Goal: Transaction & Acquisition: Purchase product/service

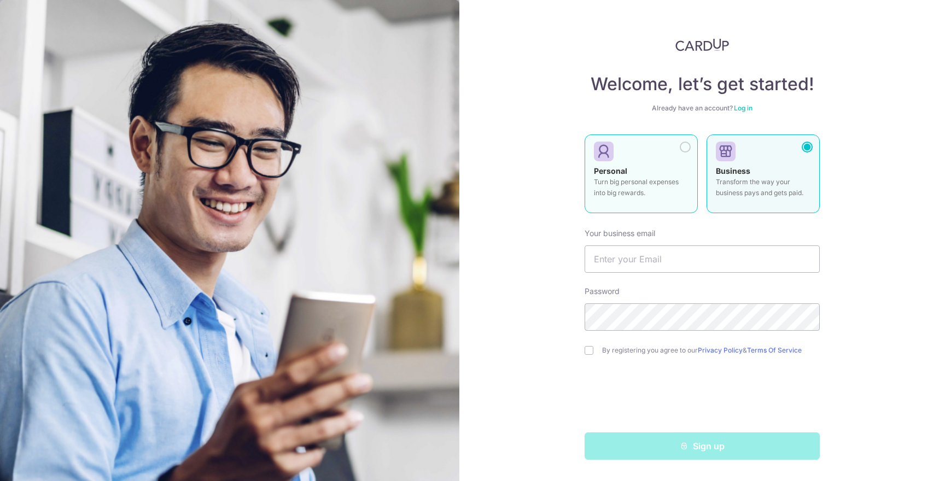
click at [660, 174] on div "Personal Turn big personal expenses into big rewards." at bounding box center [641, 185] width 95 height 38
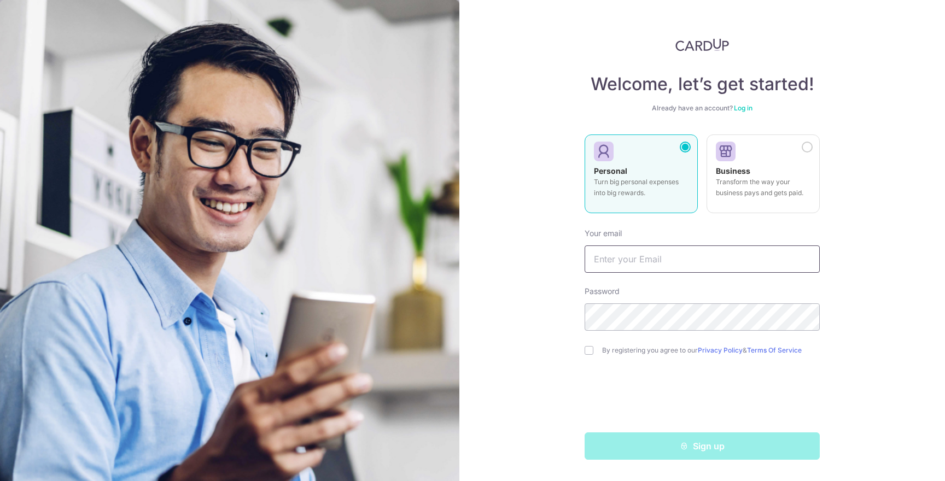
click at [701, 260] on input "text" at bounding box center [702, 259] width 235 height 27
drag, startPoint x: 662, startPoint y: 261, endPoint x: 653, endPoint y: 265, distance: 9.9
click at [663, 261] on input "davidetano24@gmail.com" at bounding box center [702, 259] width 235 height 27
drag, startPoint x: 649, startPoint y: 261, endPoint x: 531, endPoint y: 254, distance: 118.9
click at [531, 254] on div "Welcome, let’s get started! Already have an account? Log in Personal Turn big p…" at bounding box center [703, 240] width 486 height 481
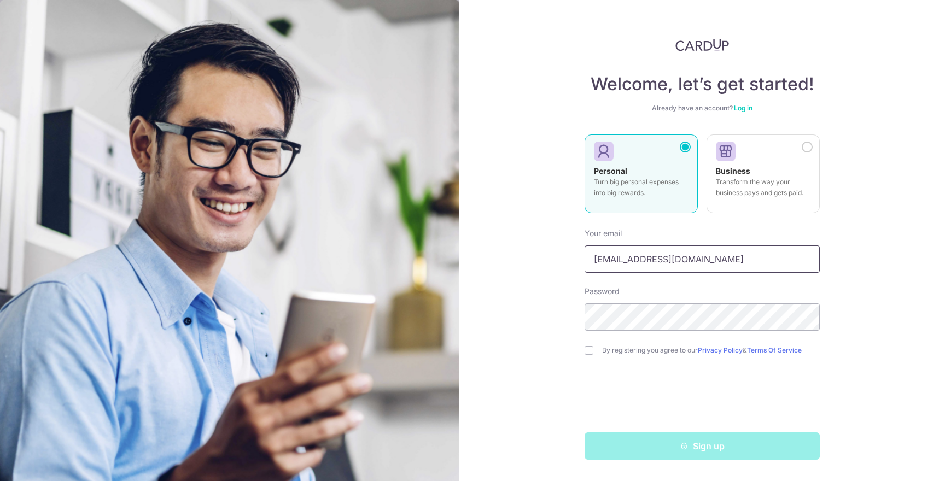
type input "[EMAIL_ADDRESS][DOMAIN_NAME]"
click at [592, 353] on input "checkbox" at bounding box center [589, 350] width 9 height 9
checkbox input "true"
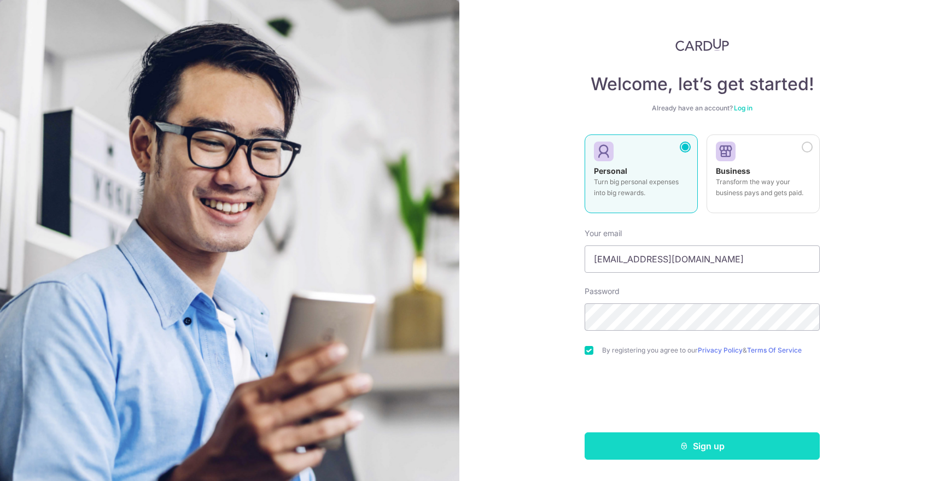
click at [789, 440] on button "Sign up" at bounding box center [702, 446] width 235 height 27
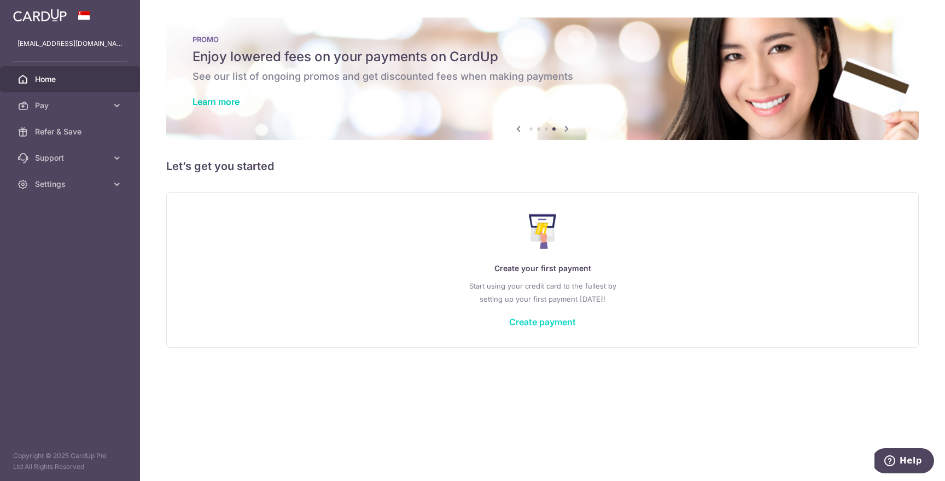
click at [560, 323] on link "Create payment" at bounding box center [542, 322] width 67 height 11
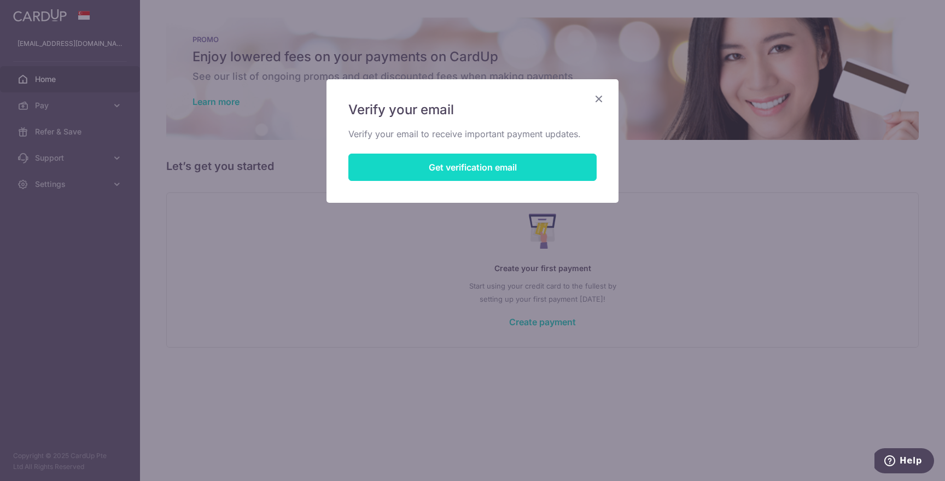
click at [509, 167] on button "Get verification email" at bounding box center [472, 167] width 248 height 27
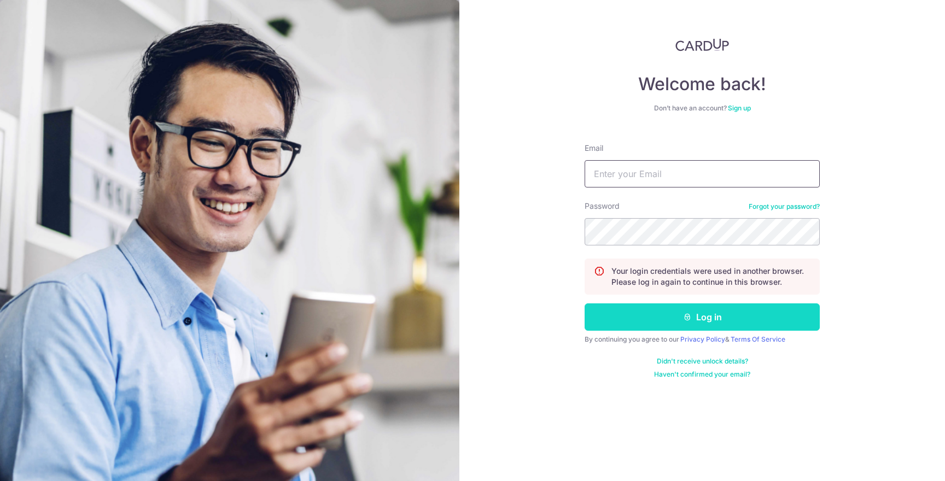
type input "davidjacqtan@gmail.com"
click at [746, 317] on button "Log in" at bounding box center [702, 317] width 235 height 27
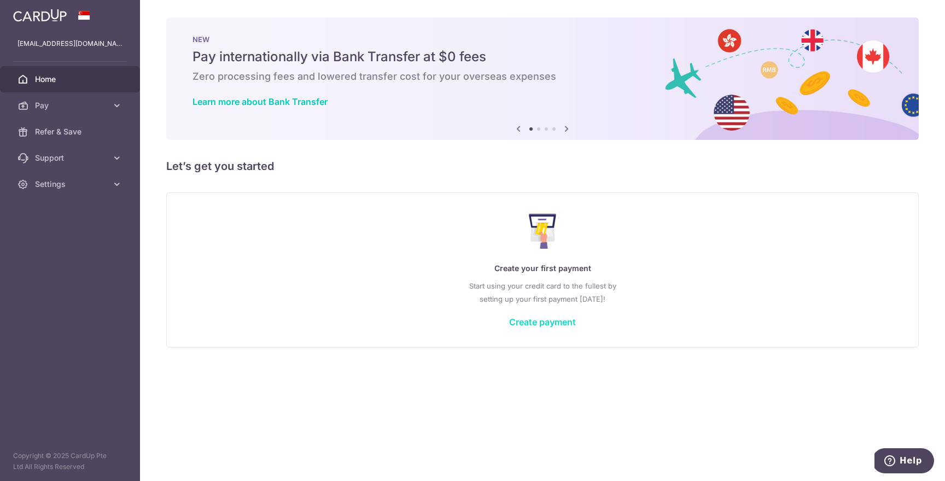
click at [560, 323] on link "Create payment" at bounding box center [542, 322] width 67 height 11
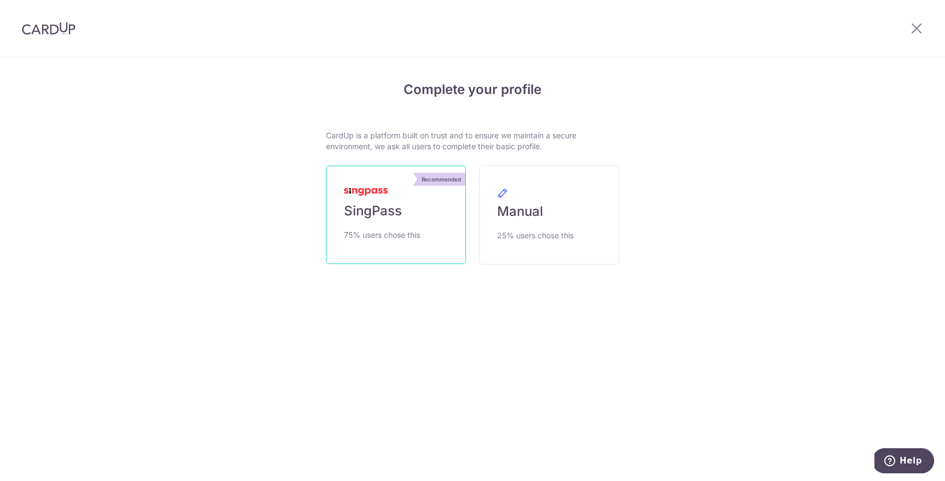
click at [418, 213] on link "Recommended SingPass 75% users chose this" at bounding box center [396, 215] width 140 height 98
click at [420, 225] on link "Recommended SingPass 75% users chose this" at bounding box center [396, 215] width 140 height 98
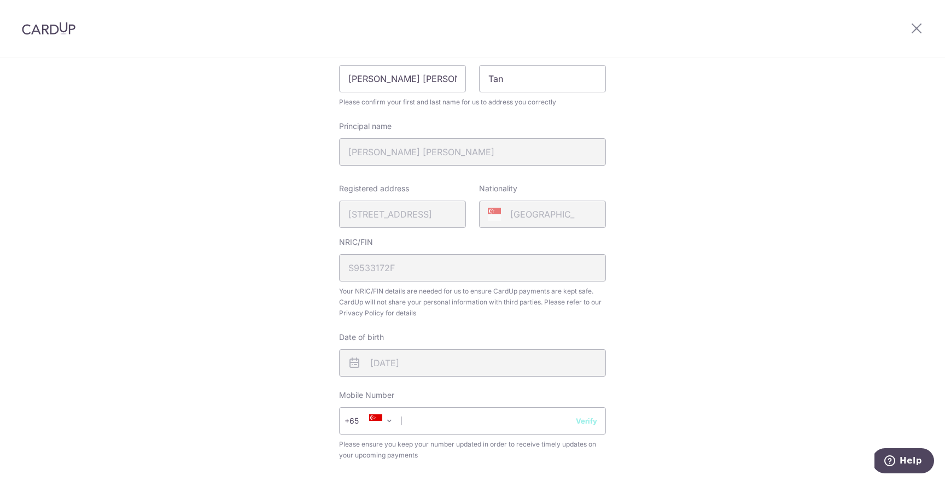
scroll to position [223, 0]
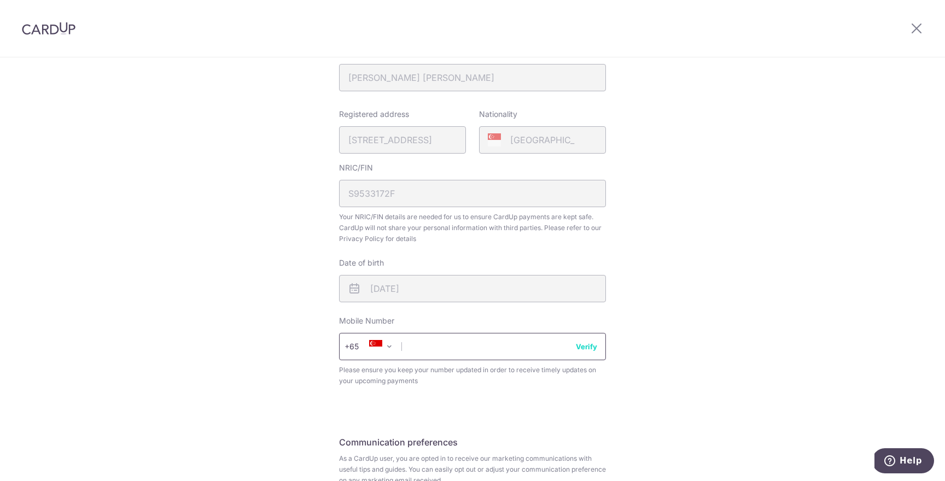
click at [484, 351] on input "text" at bounding box center [472, 346] width 267 height 27
type input "90233408"
click at [589, 344] on button "Verify" at bounding box center [586, 346] width 21 height 11
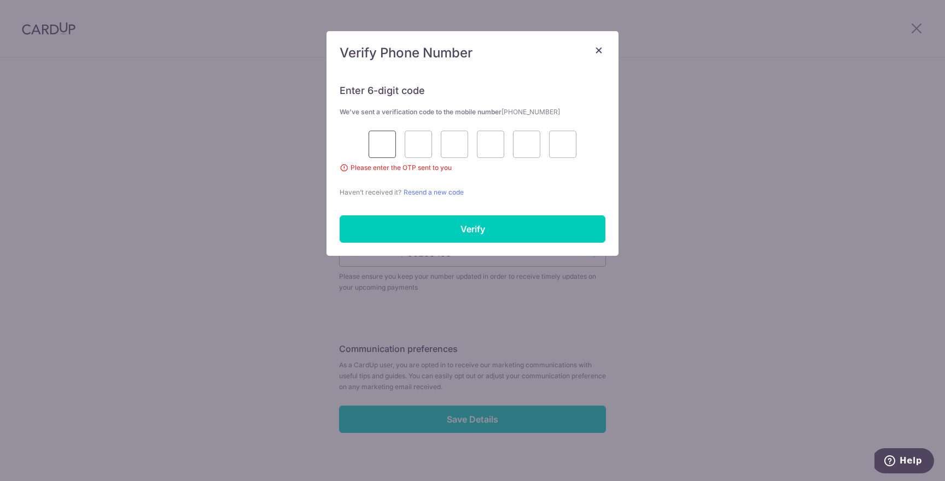
click at [390, 149] on input "text" at bounding box center [382, 144] width 27 height 27
type input "5"
type input "1"
type input "5"
type input "7"
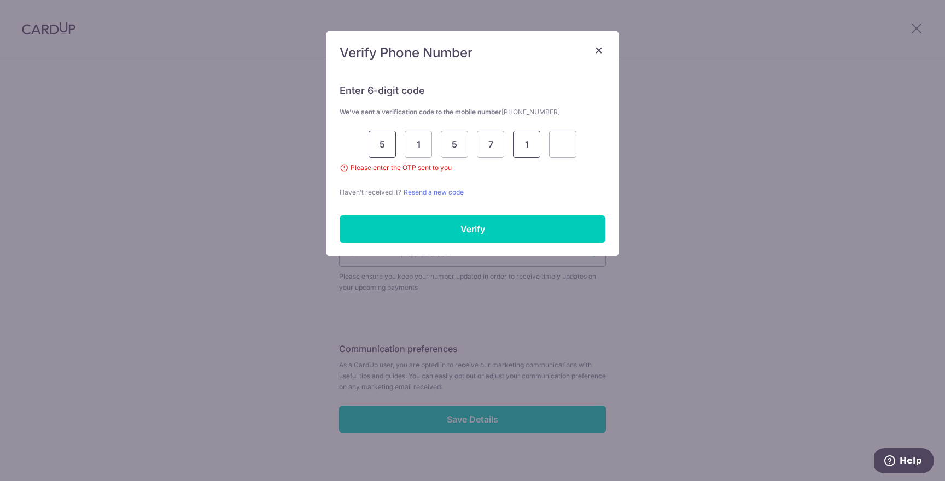
type input "1"
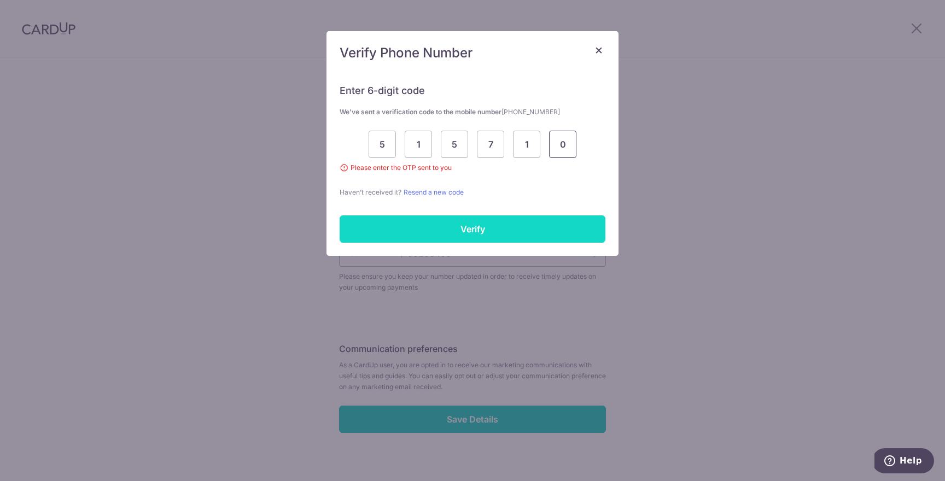
type input "0"
click at [463, 232] on input "Verify" at bounding box center [473, 229] width 266 height 27
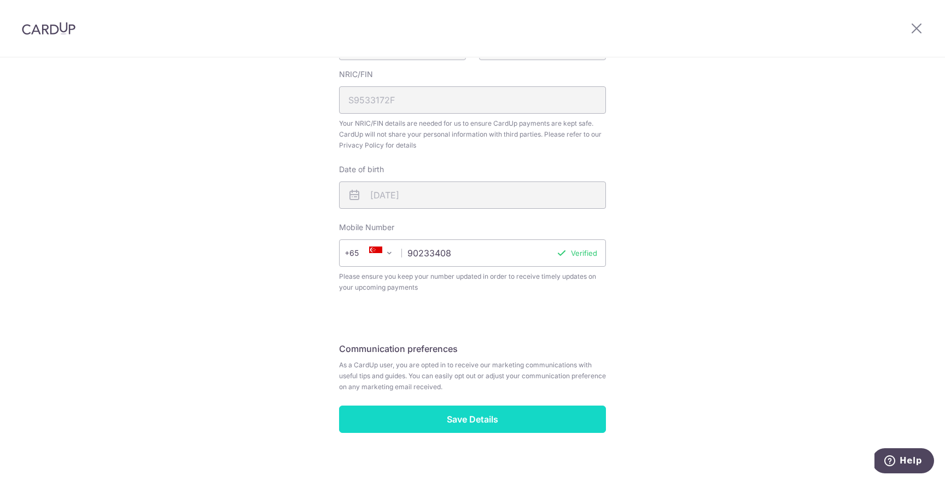
click at [507, 420] on input "Save Details" at bounding box center [472, 419] width 267 height 27
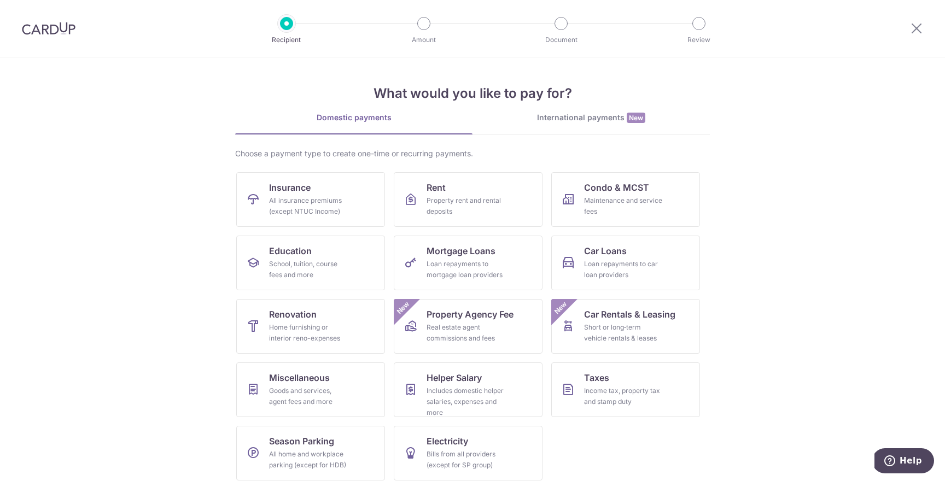
scroll to position [8, 0]
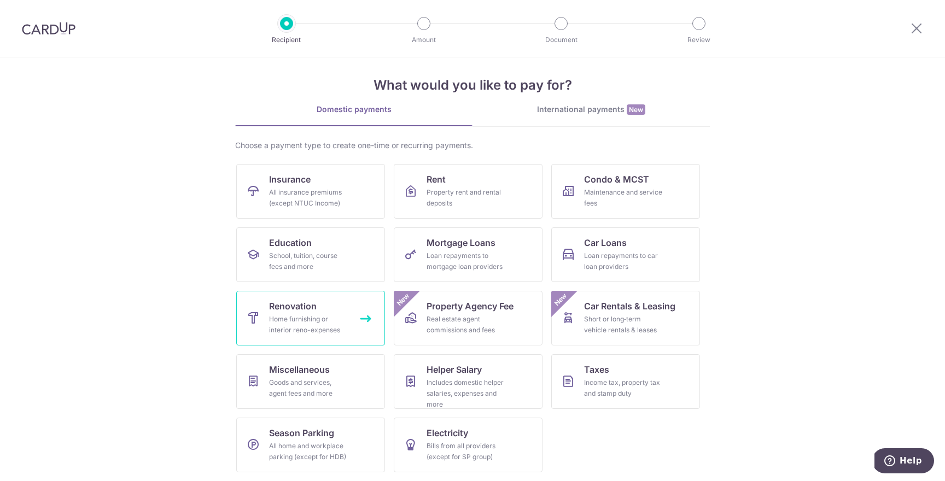
click at [272, 326] on div "Home furnishing or interior reno-expenses" at bounding box center [308, 325] width 79 height 22
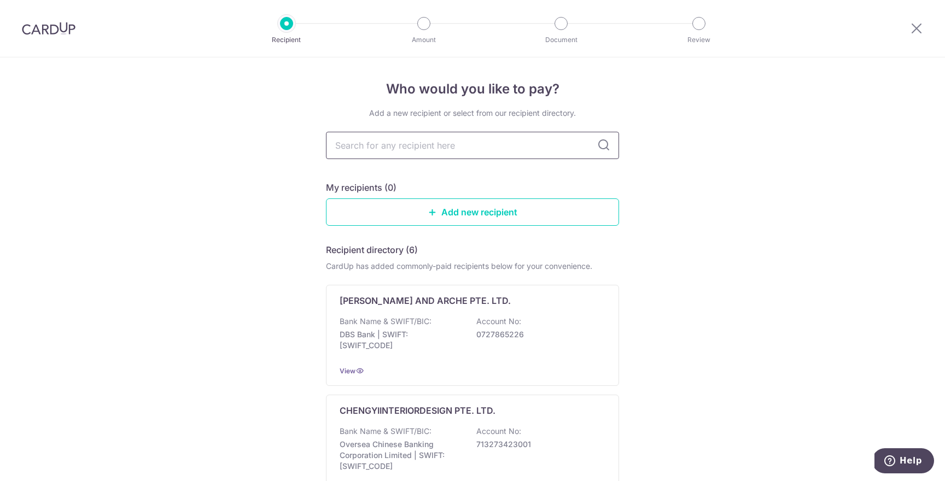
click at [433, 149] on input "text" at bounding box center [472, 145] width 293 height 27
drag, startPoint x: 461, startPoint y: 213, endPoint x: 469, endPoint y: 216, distance: 8.1
click at [461, 213] on link "Add new recipient" at bounding box center [472, 212] width 293 height 27
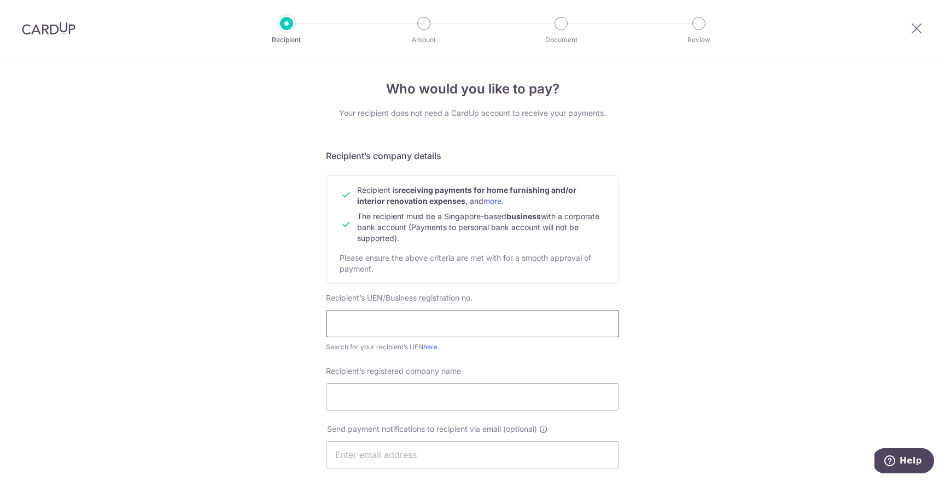
click at [470, 323] on input "text" at bounding box center [472, 323] width 293 height 27
type input "202314901E"
drag, startPoint x: 506, startPoint y: 394, endPoint x: 679, endPoint y: 333, distance: 183.2
click at [506, 394] on input "Recipient’s registered company name" at bounding box center [472, 396] width 293 height 27
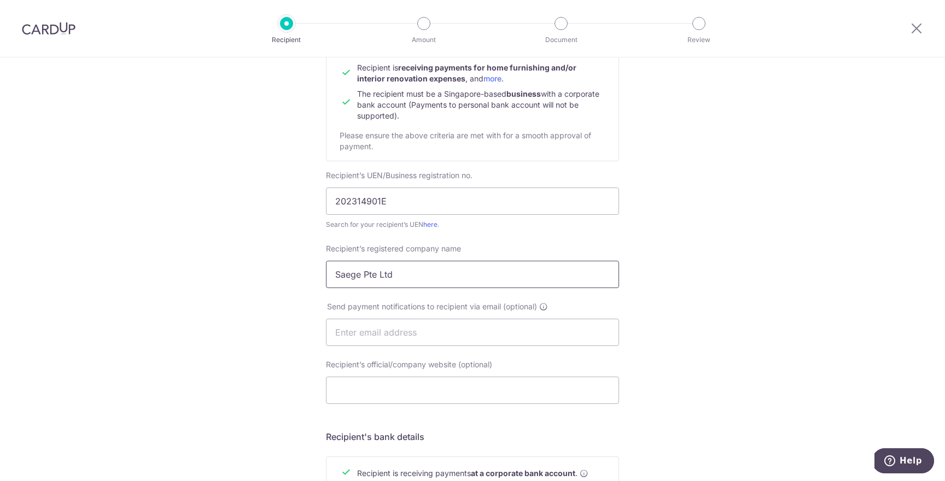
type input "Saege Pte Ltd"
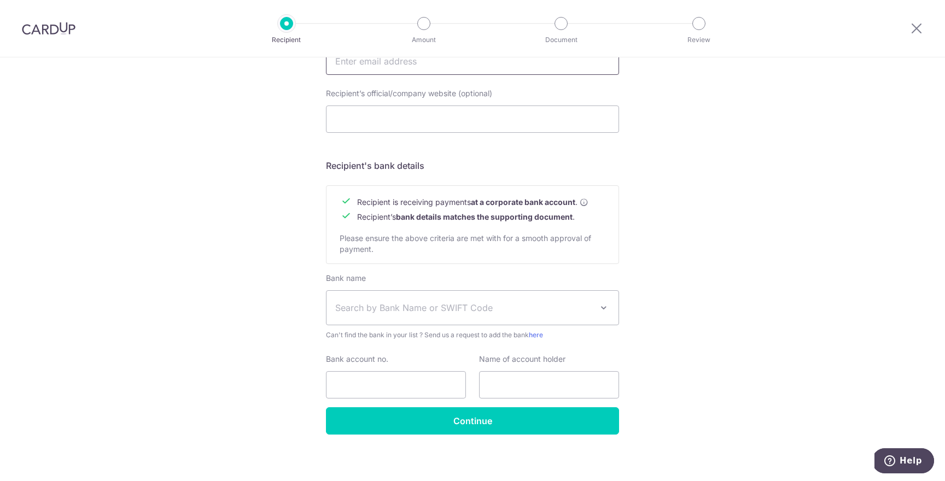
scroll to position [399, 0]
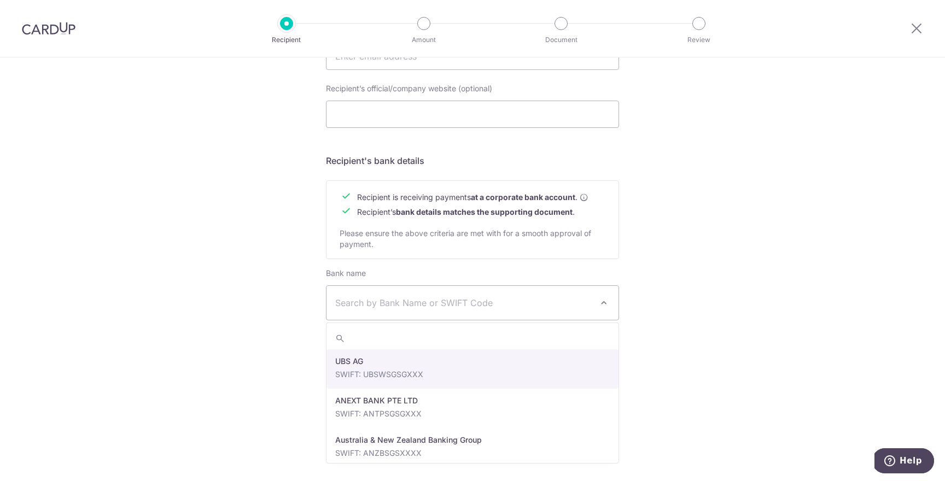
click at [579, 300] on span "Search by Bank Name or SWIFT Code" at bounding box center [463, 302] width 257 height 13
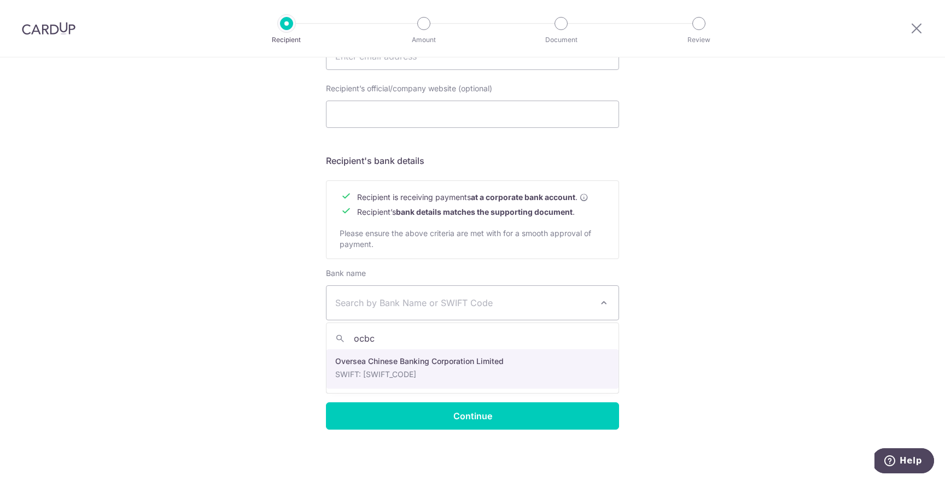
type input "ocbc"
select select "12"
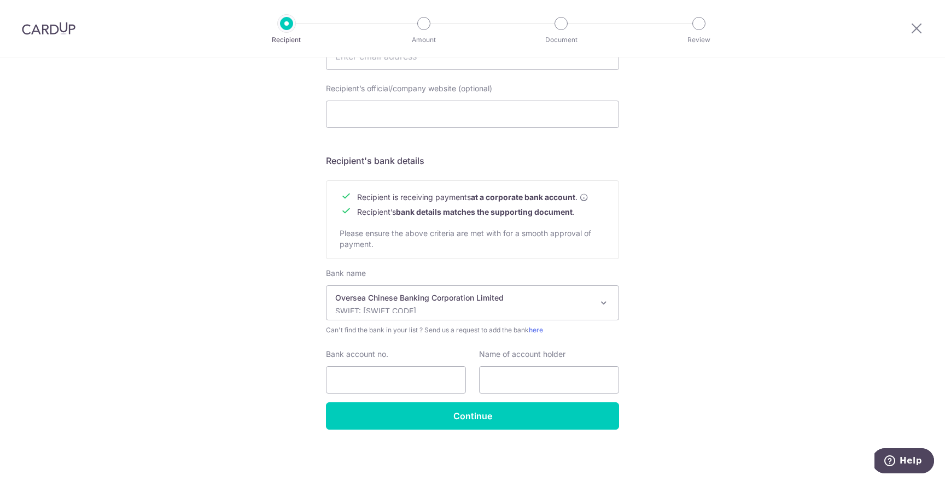
click at [719, 334] on div "Who would you like to pay? Your recipient does not need a CardUp account to rec…" at bounding box center [472, 70] width 945 height 823
click at [428, 377] on input "Bank account no." at bounding box center [396, 380] width 140 height 27
type input "595304833001"
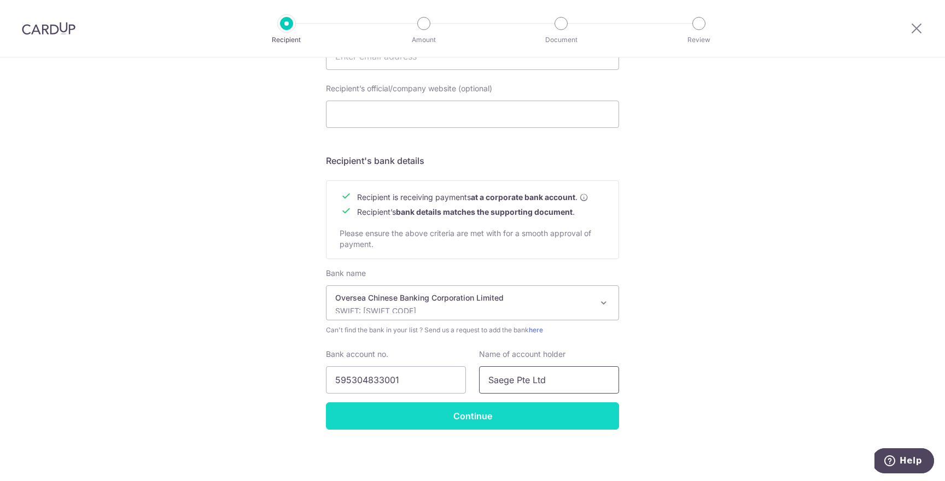
type input "Saege Pte Ltd"
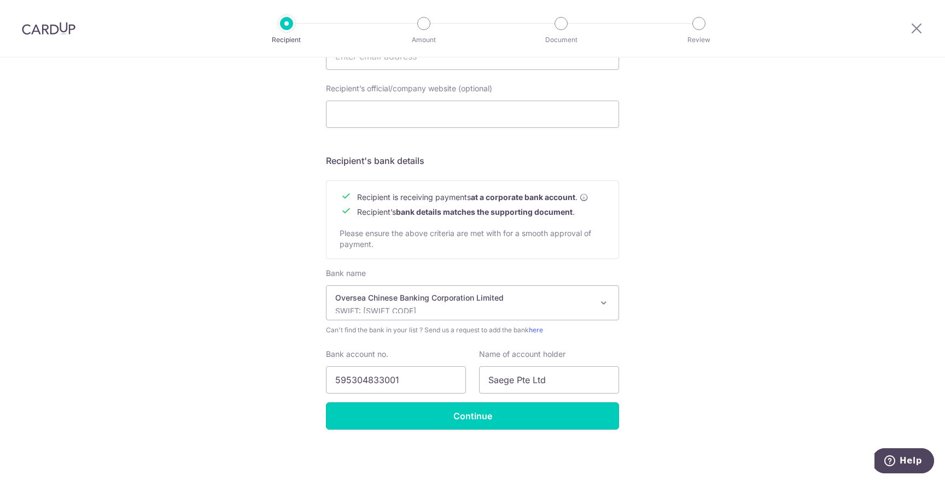
click at [491, 409] on input "Continue" at bounding box center [472, 416] width 293 height 27
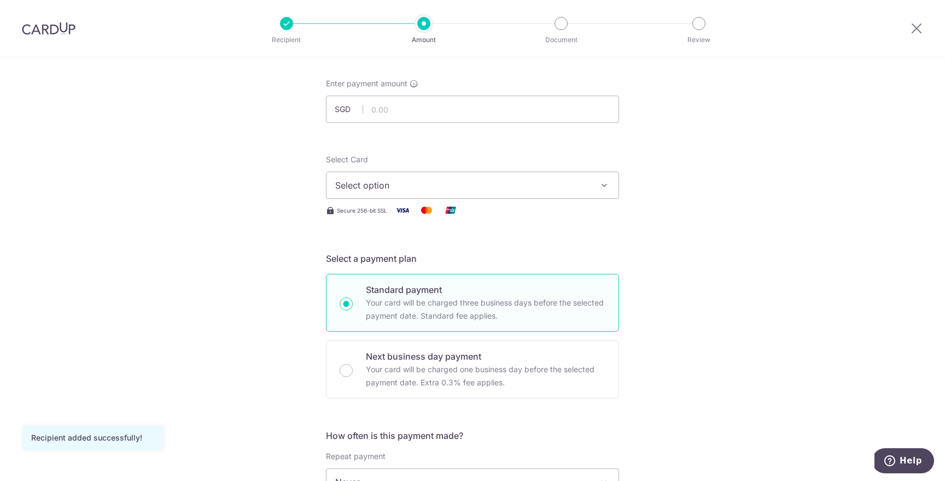
scroll to position [73, 0]
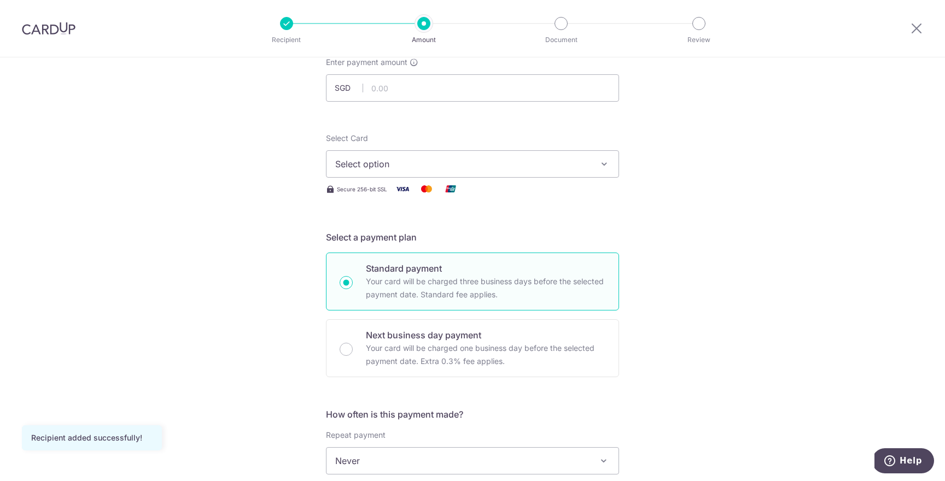
click at [530, 161] on span "Select option" at bounding box center [462, 164] width 255 height 13
click at [529, 196] on span "Add credit card" at bounding box center [482, 194] width 255 height 11
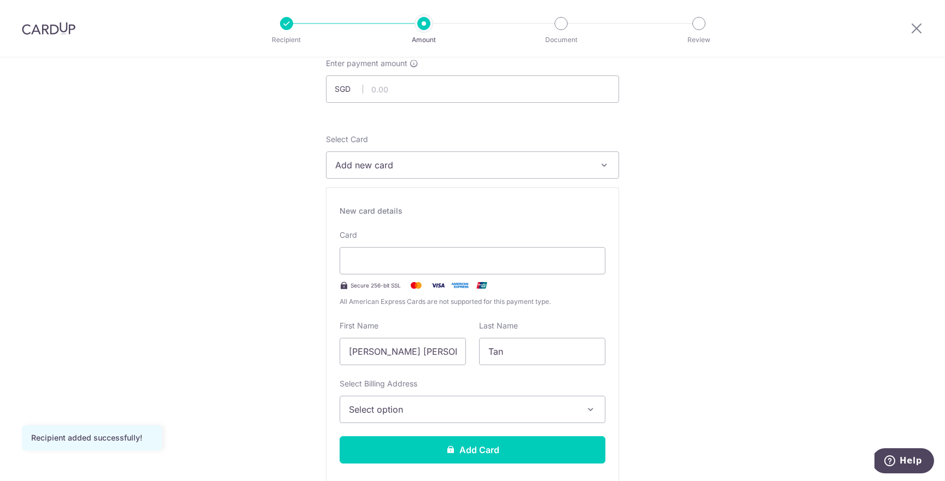
click at [496, 97] on input "text" at bounding box center [472, 88] width 293 height 27
drag, startPoint x: 682, startPoint y: 247, endPoint x: 682, endPoint y: 254, distance: 7.1
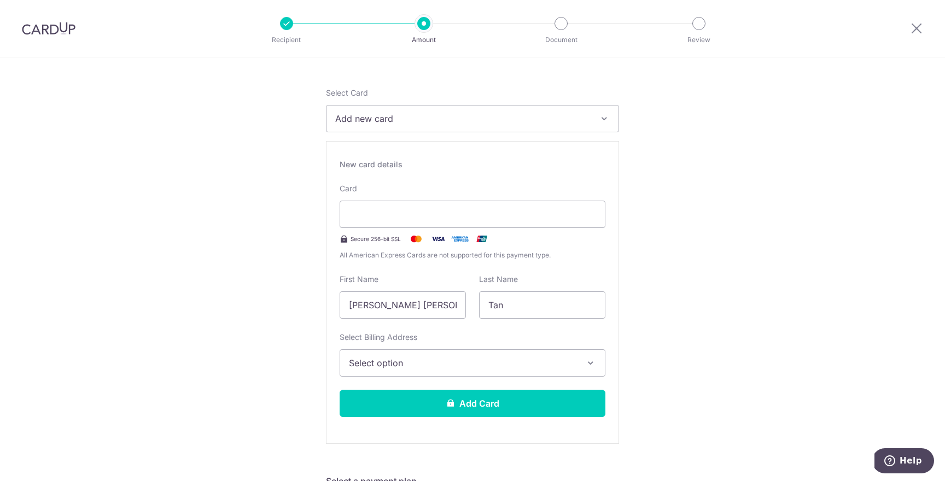
scroll to position [0, 0]
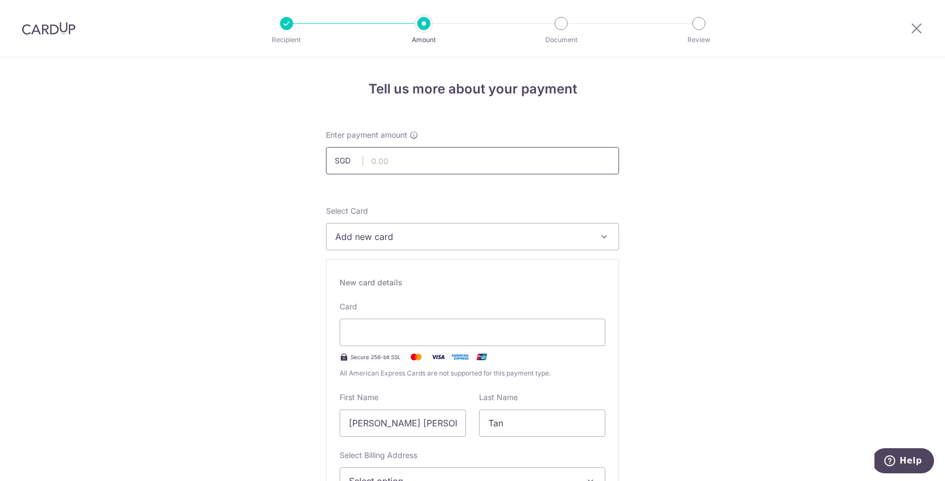
click at [418, 155] on input "text" at bounding box center [472, 160] width 293 height 27
type input "20,000.00"
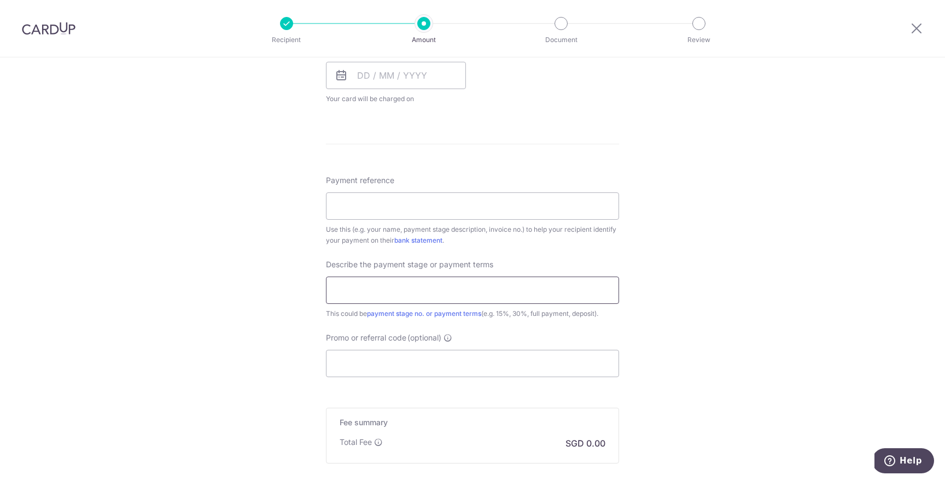
scroll to position [831, 0]
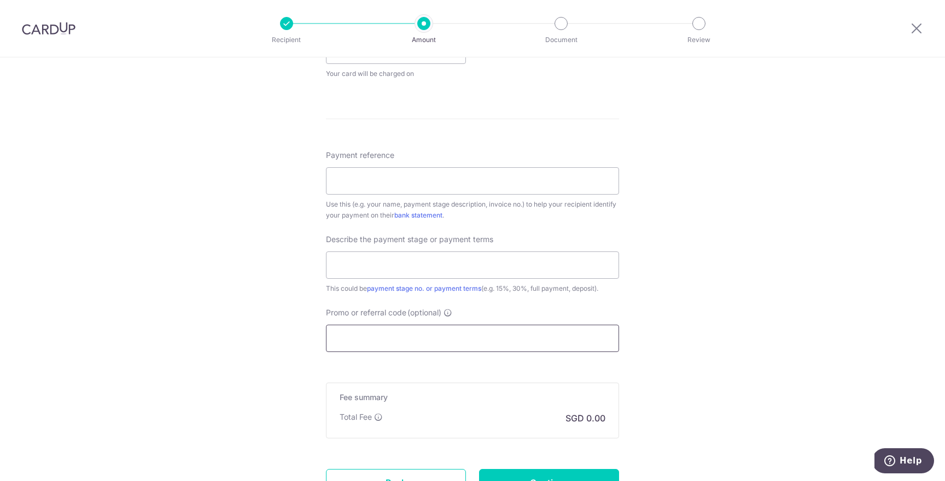
click at [424, 337] on input "Promo or referral code (optional)" at bounding box center [472, 338] width 293 height 27
paste input "RENO25ONE"
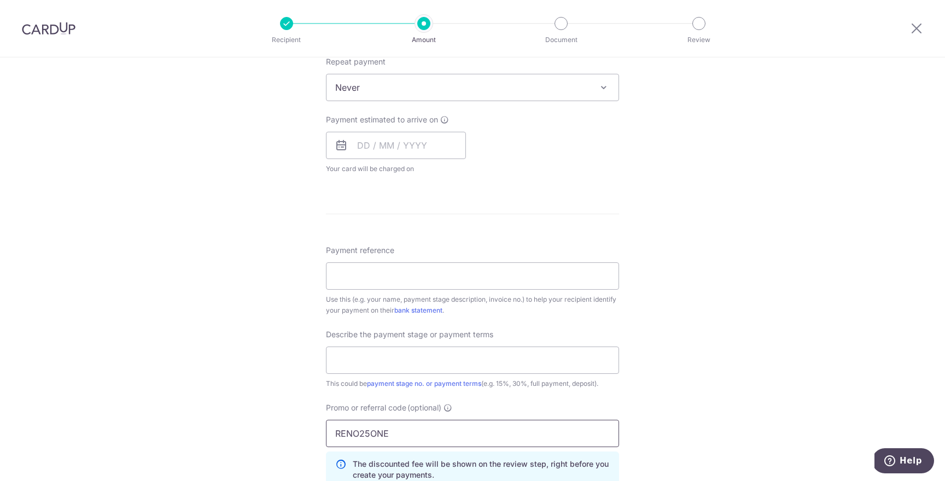
scroll to position [706, 0]
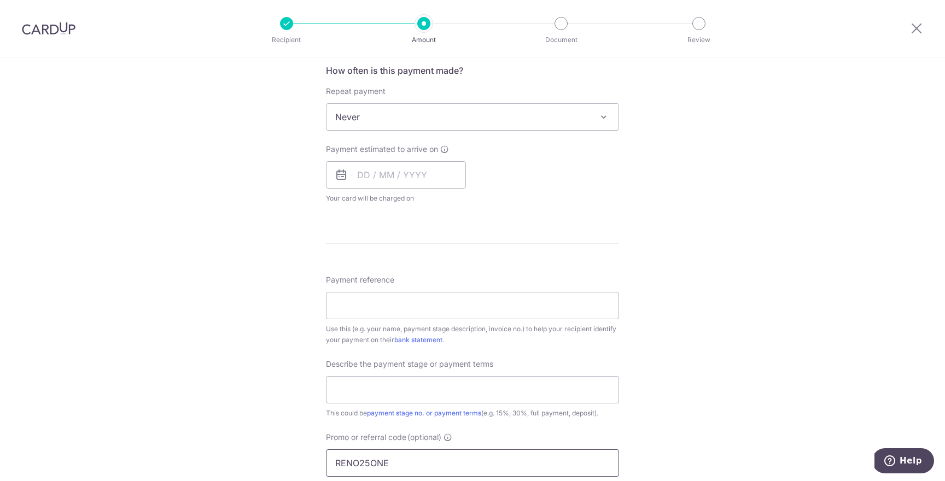
type input "RENO25ONE"
click at [716, 246] on div "Tell us more about your payment Enter payment amount SGD 20,000.00 20000.00 Rec…" at bounding box center [472, 52] width 945 height 1402
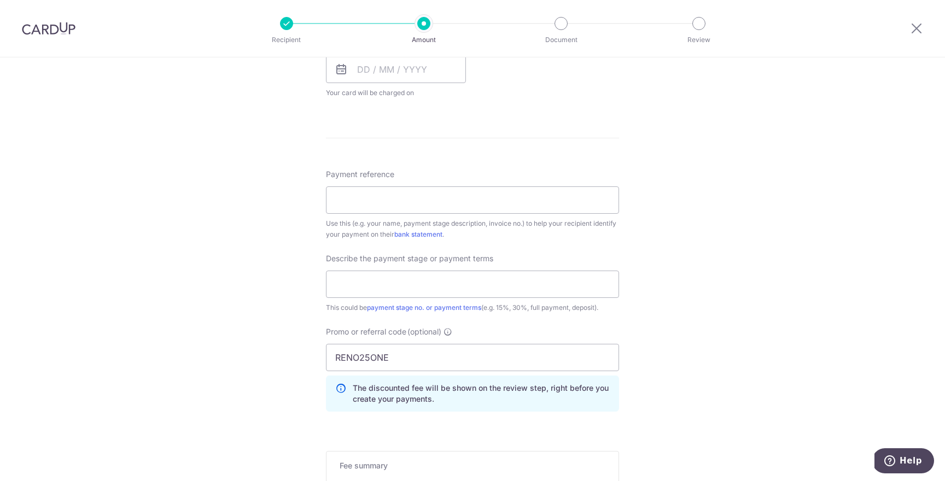
scroll to position [846, 0]
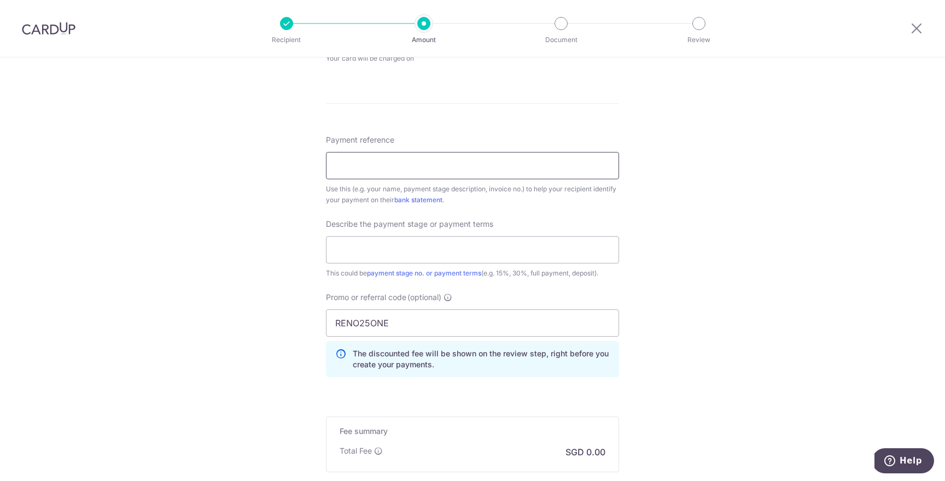
click at [450, 168] on input "Payment reference" at bounding box center [472, 165] width 293 height 27
drag, startPoint x: 652, startPoint y: 228, endPoint x: 641, endPoint y: 232, distance: 12.3
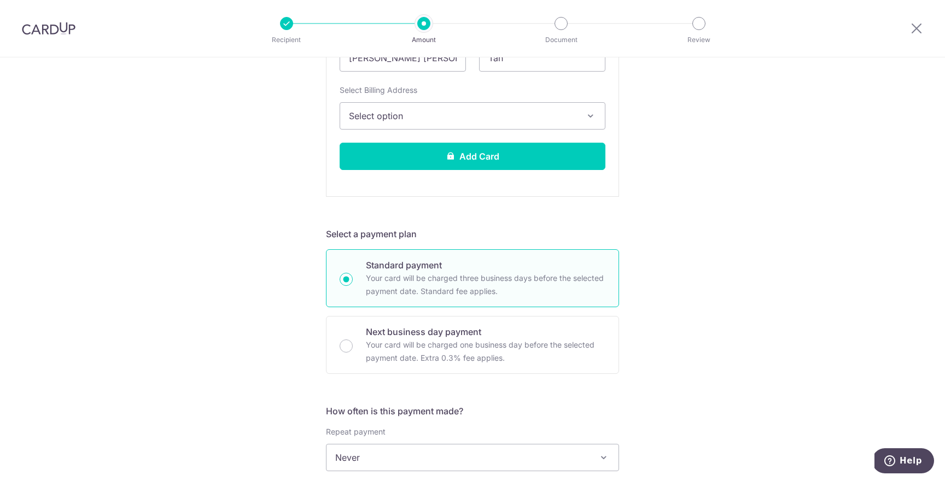
click at [720, 270] on div "Tell us more about your payment Enter payment amount SGD 20,000.00 20000.00 Rec…" at bounding box center [472, 393] width 945 height 1402
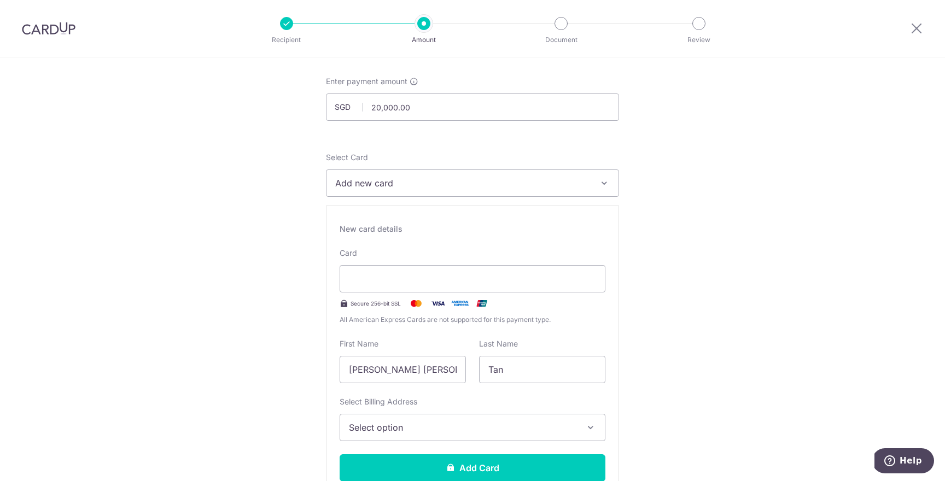
scroll to position [29, 0]
